Goal: Task Accomplishment & Management: Complete application form

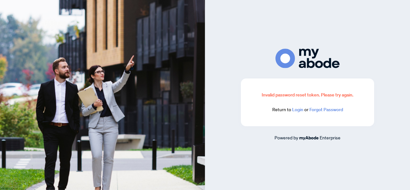
click at [297, 110] on link "Login" at bounding box center [297, 110] width 11 height 6
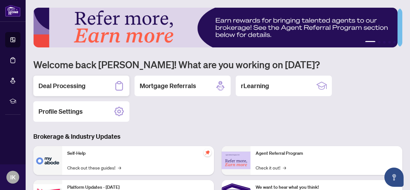
click at [76, 83] on h2 "Deal Processing" at bounding box center [61, 85] width 47 height 9
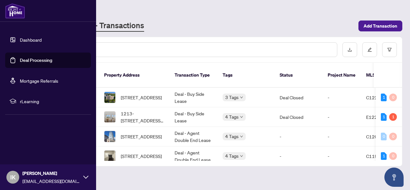
click at [27, 40] on link "Dashboard" at bounding box center [31, 40] width 22 height 6
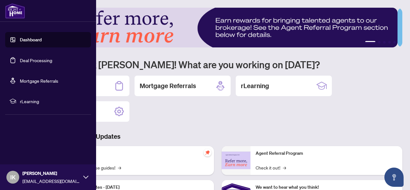
click at [27, 62] on link "Deal Processing" at bounding box center [36, 60] width 32 height 6
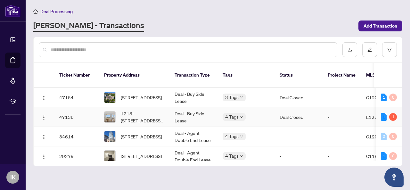
click at [176, 107] on td "Deal - Buy Side Lease" at bounding box center [193, 117] width 48 height 20
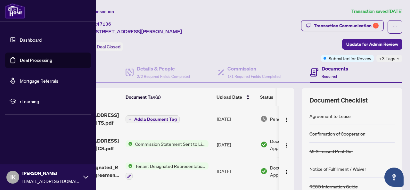
click at [26, 58] on link "Deal Processing" at bounding box center [36, 60] width 32 height 6
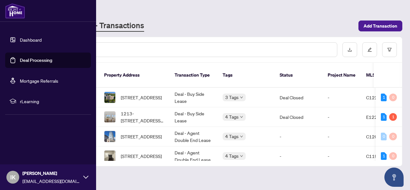
click at [24, 37] on link "Dashboard" at bounding box center [31, 40] width 22 height 6
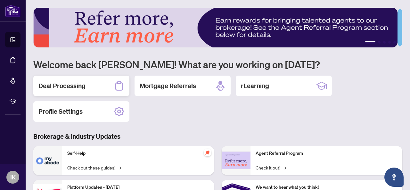
click at [104, 81] on div "Deal Processing" at bounding box center [81, 86] width 96 height 20
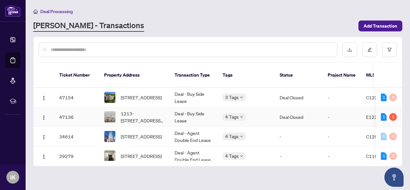
click at [340, 109] on td "-" at bounding box center [341, 117] width 38 height 20
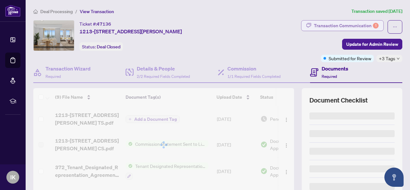
click at [339, 26] on div "Transaction Communication 1" at bounding box center [346, 25] width 65 height 10
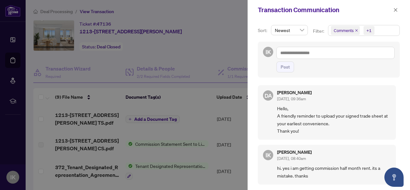
click at [198, 58] on div at bounding box center [205, 95] width 410 height 190
click at [395, 8] on icon "close" at bounding box center [395, 10] width 4 height 4
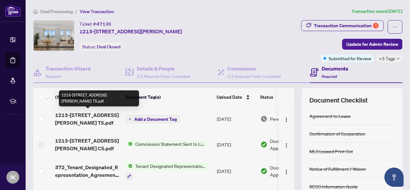
click at [78, 115] on span "1213-330 Mccowan Rd TS.pdf" at bounding box center [87, 118] width 65 height 15
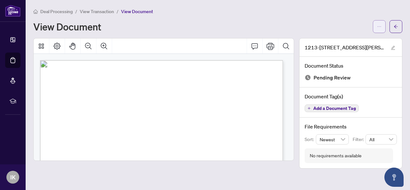
click at [377, 24] on icon "ellipsis" at bounding box center [379, 26] width 4 height 4
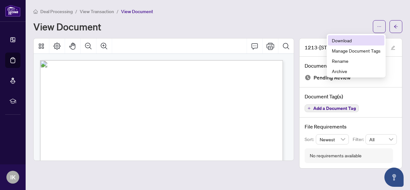
click at [350, 39] on span "Download" at bounding box center [356, 40] width 49 height 7
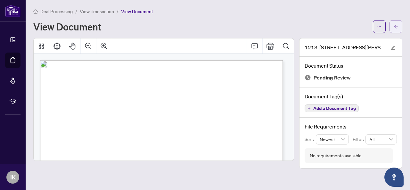
click at [393, 29] on span "button" at bounding box center [395, 26] width 4 height 10
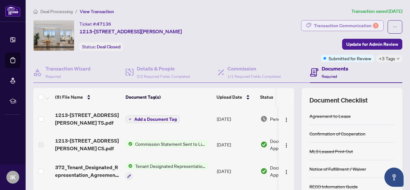
click at [352, 26] on div "Transaction Communication 1" at bounding box center [346, 25] width 65 height 10
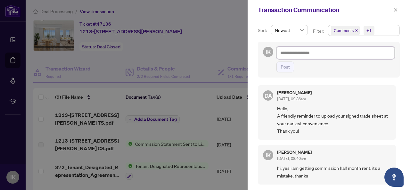
click at [323, 52] on textarea at bounding box center [335, 53] width 118 height 12
click at [152, 40] on div at bounding box center [205, 95] width 410 height 190
click at [397, 12] on span "button" at bounding box center [395, 10] width 4 height 10
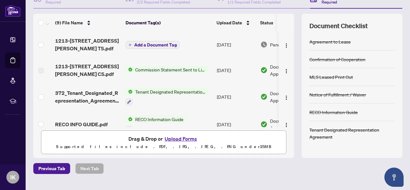
scroll to position [87, 0]
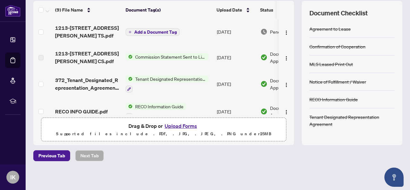
click at [176, 125] on button "Upload Forms" at bounding box center [181, 126] width 36 height 8
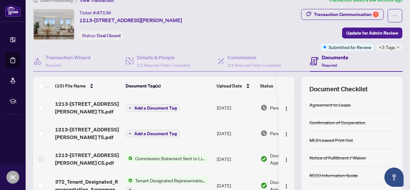
scroll to position [10, 0]
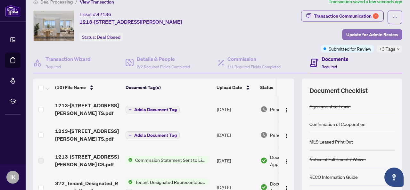
click at [375, 34] on span "Update for Admin Review" at bounding box center [372, 34] width 52 height 10
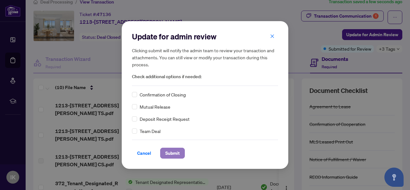
click at [169, 150] on span "Submit" at bounding box center [172, 153] width 14 height 10
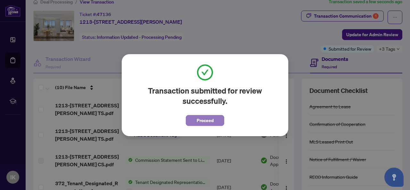
click at [198, 119] on span "Proceed" at bounding box center [205, 120] width 17 height 10
